Goal: Information Seeking & Learning: Understand process/instructions

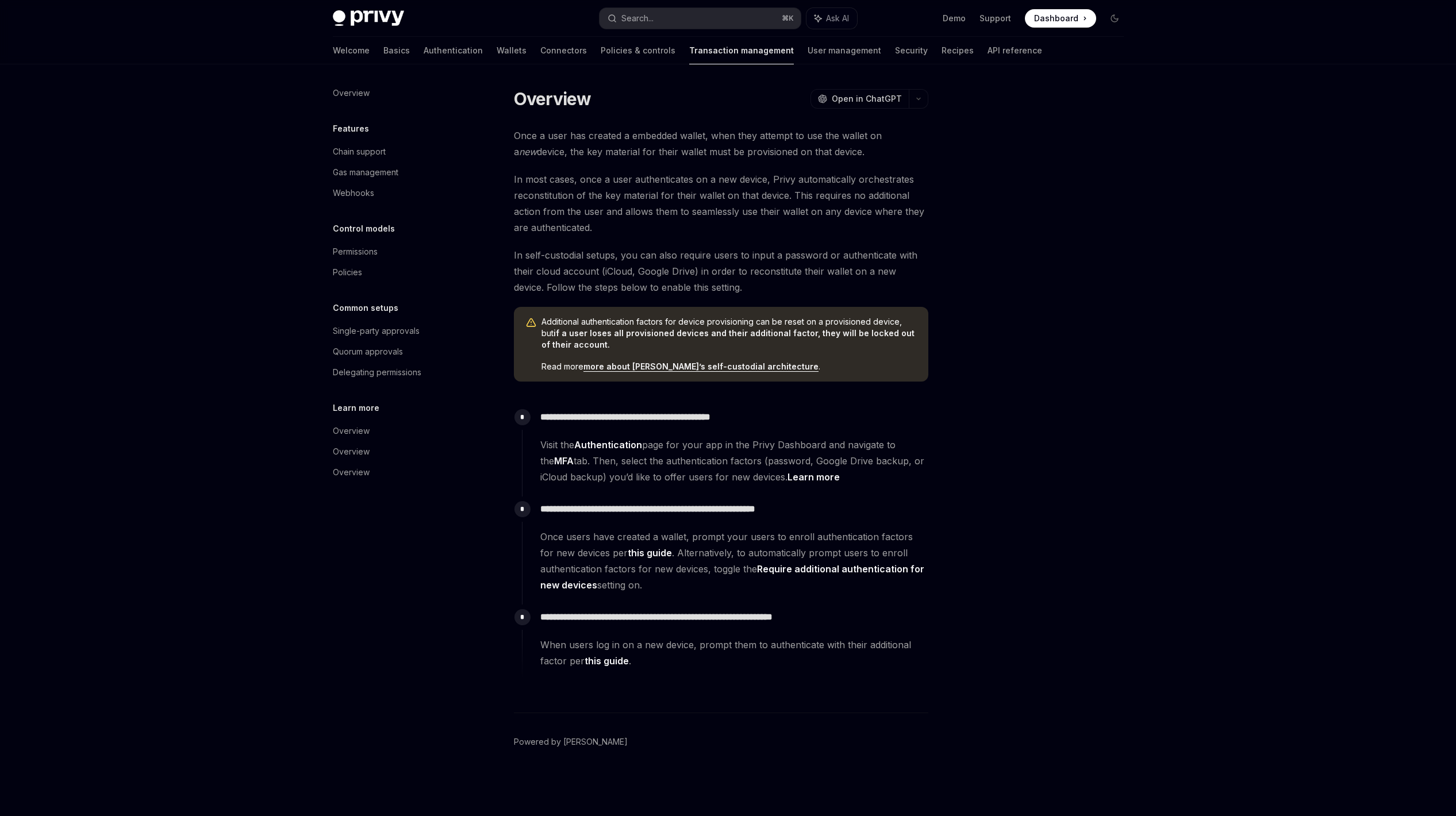
click at [762, 266] on span "In self-custodial setups, you can also require users to input a password or aut…" at bounding box center [721, 271] width 414 height 48
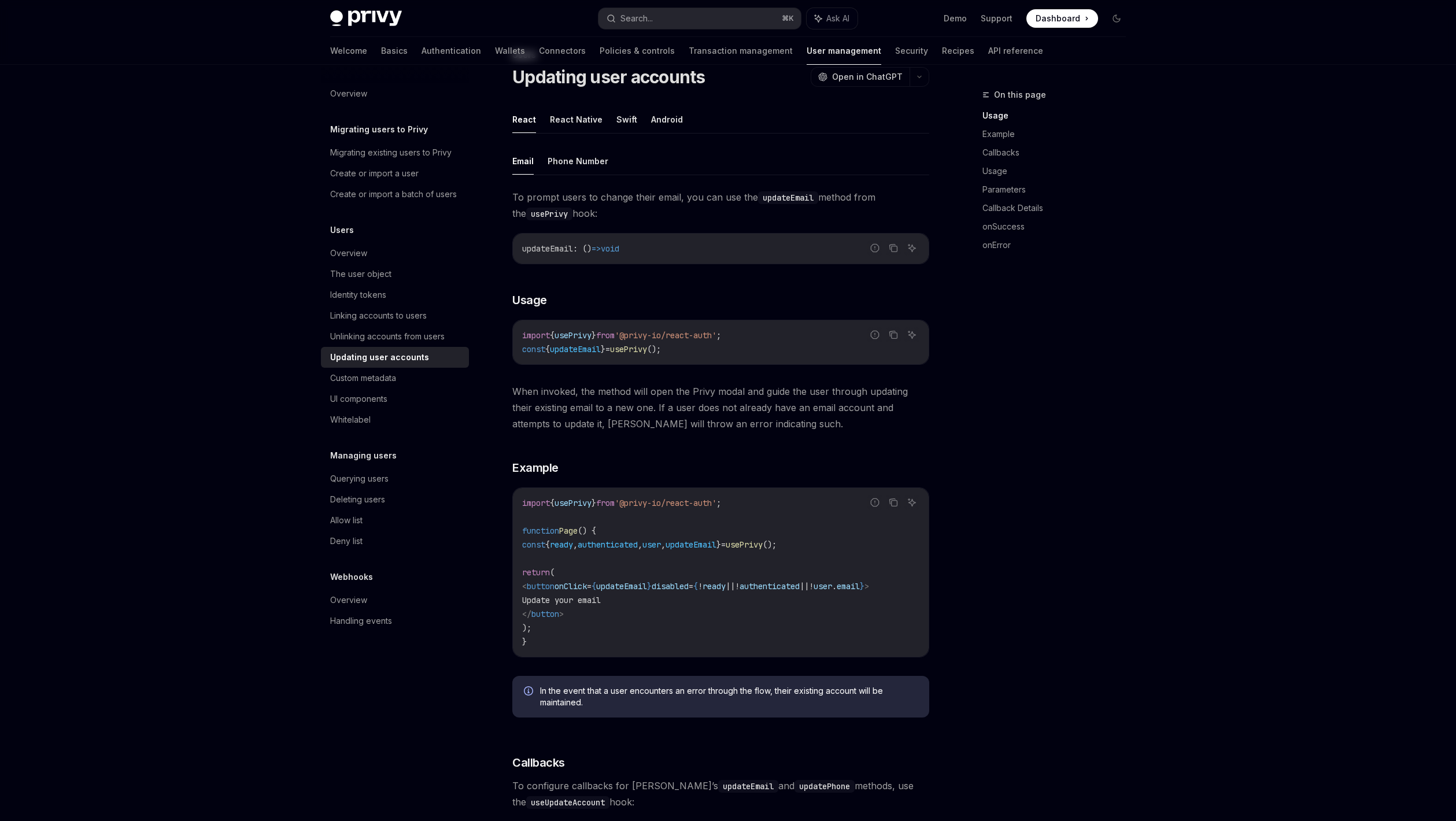
scroll to position [75, 0]
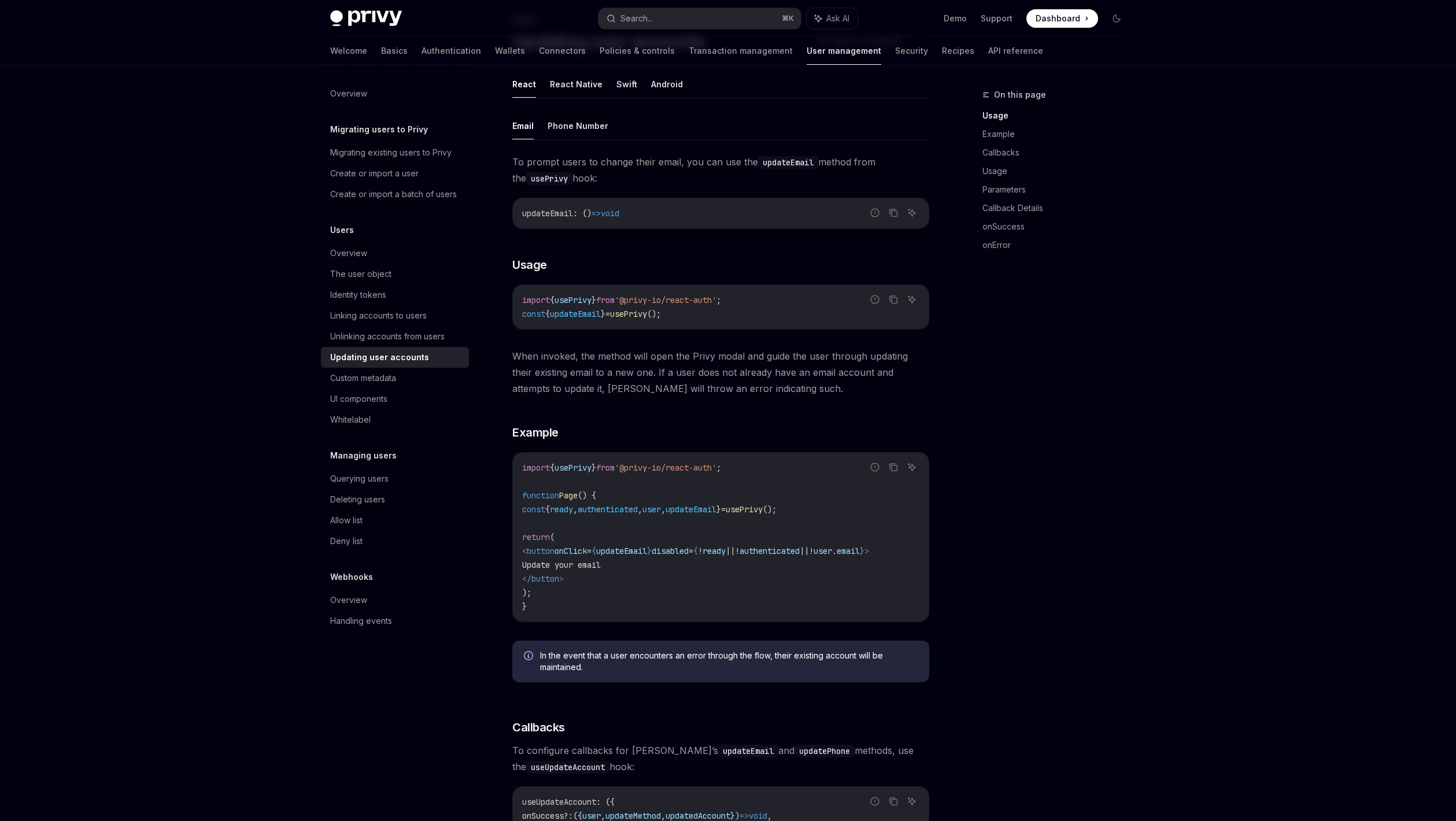
click at [647, 552] on span "updateEmail" at bounding box center [621, 550] width 51 height 10
click at [689, 555] on span "disabled" at bounding box center [670, 550] width 37 height 10
click at [647, 553] on span "updateEmail" at bounding box center [621, 550] width 51 height 10
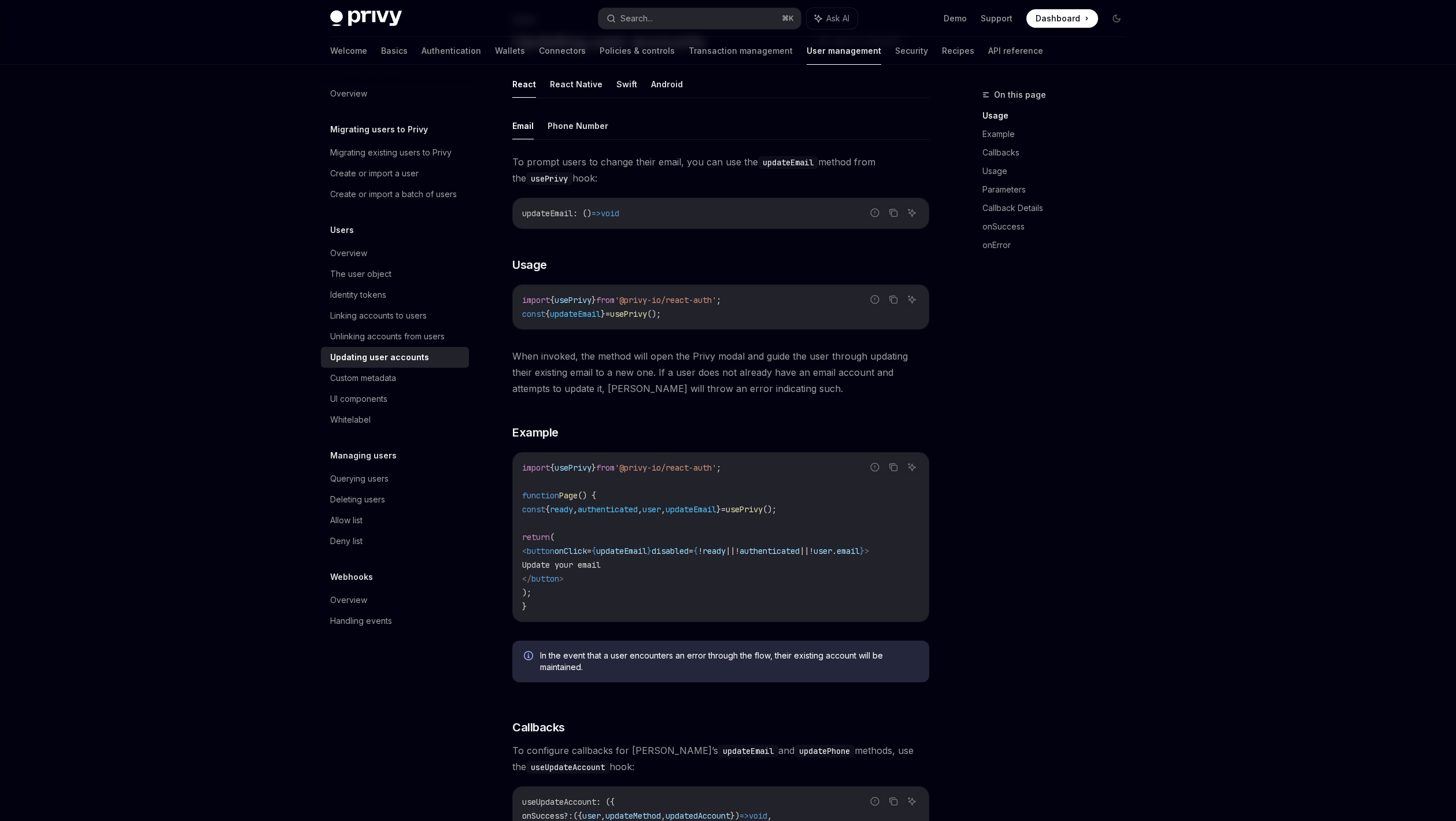
click at [715, 556] on code "import { usePrivy } from '@privy-io/react-auth' ; function Page () { const { re…" at bounding box center [721, 537] width 397 height 153
click at [849, 563] on code "import { usePrivy } from '@privy-io/react-auth' ; function Page () { const { re…" at bounding box center [721, 537] width 397 height 153
